Goal: Task Accomplishment & Management: Use online tool/utility

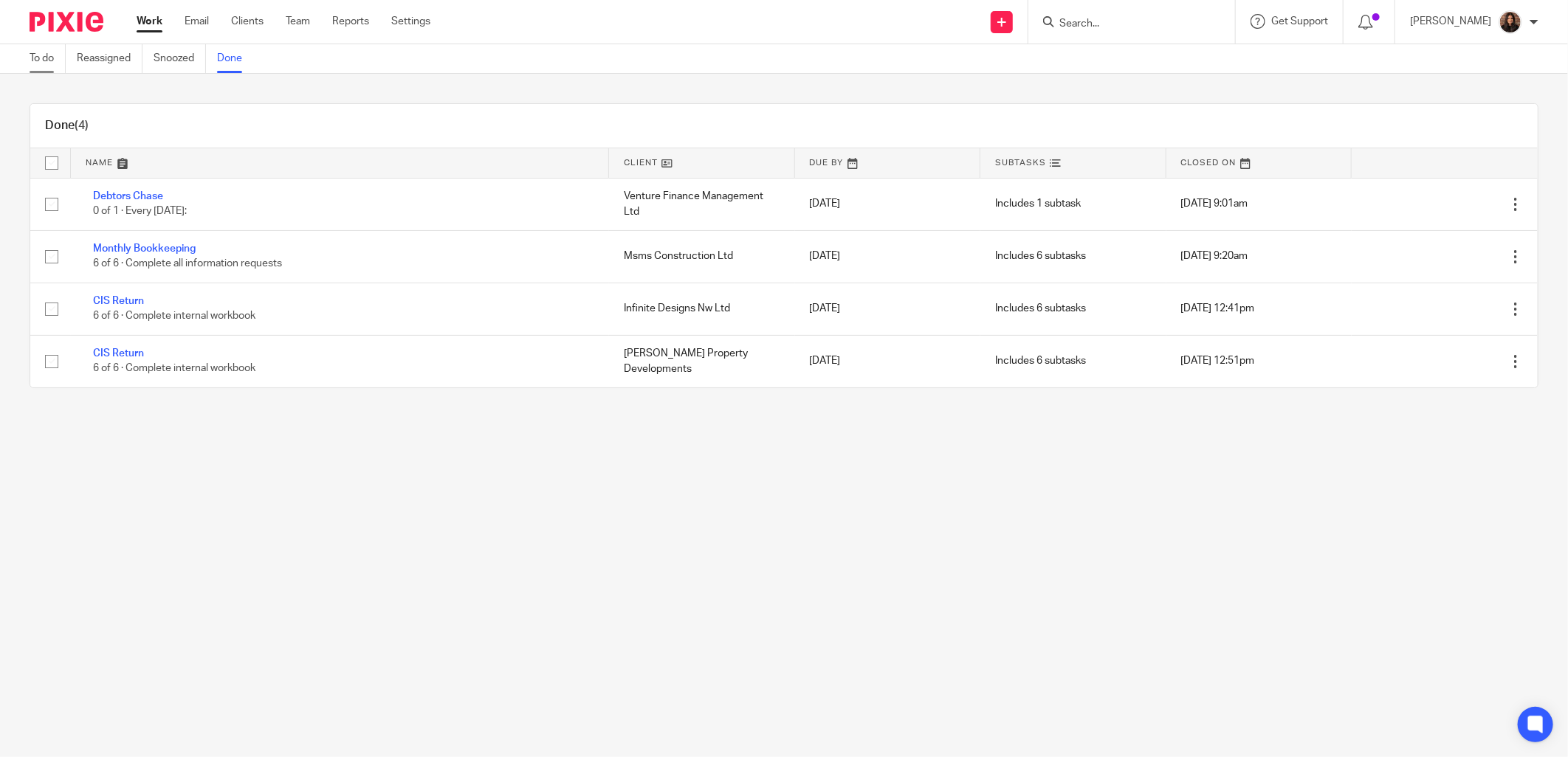
click at [51, 61] on link "To do" at bounding box center [48, 58] width 36 height 29
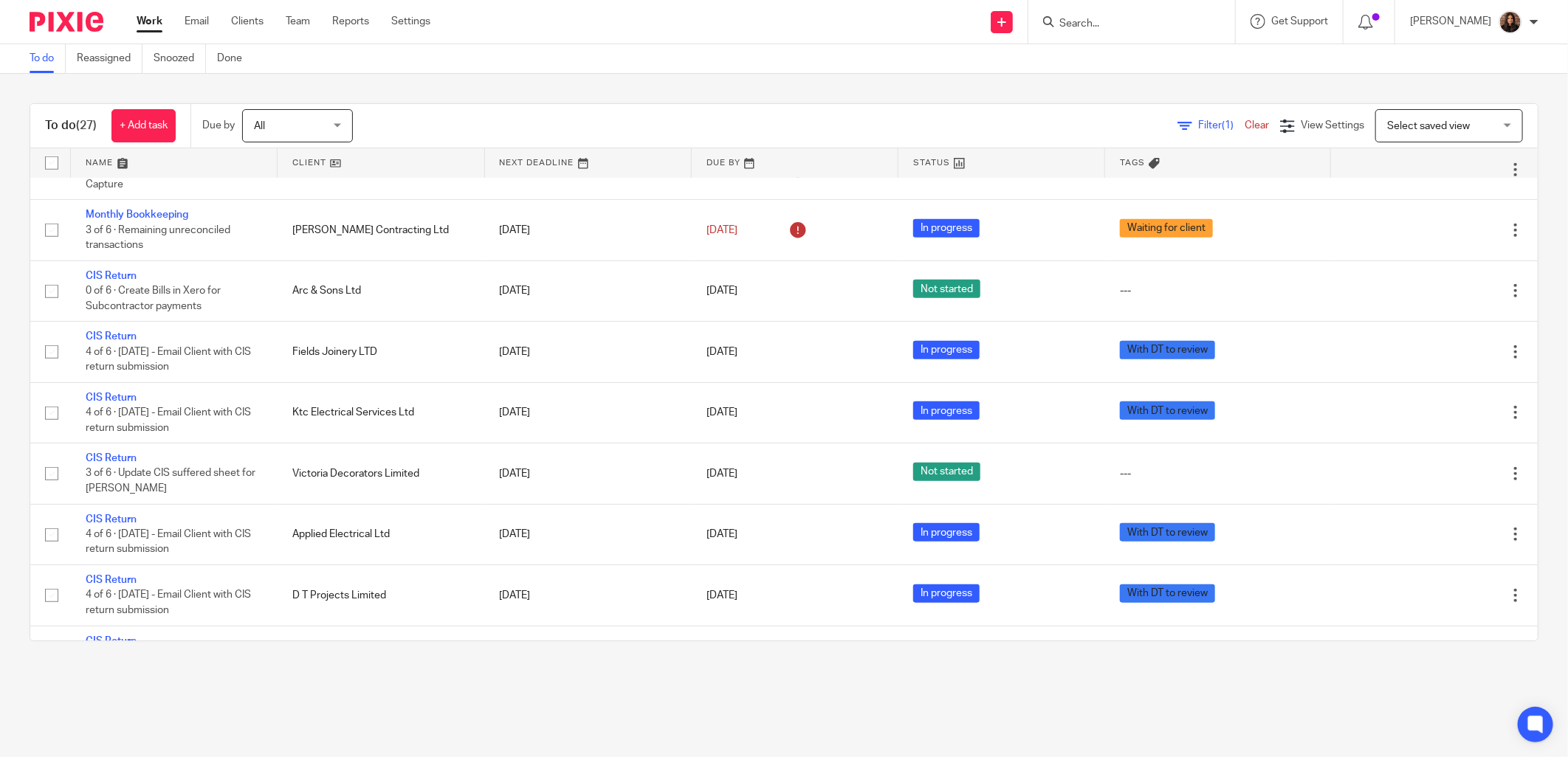
scroll to position [1120, 0]
